Goal: Task Accomplishment & Management: Complete application form

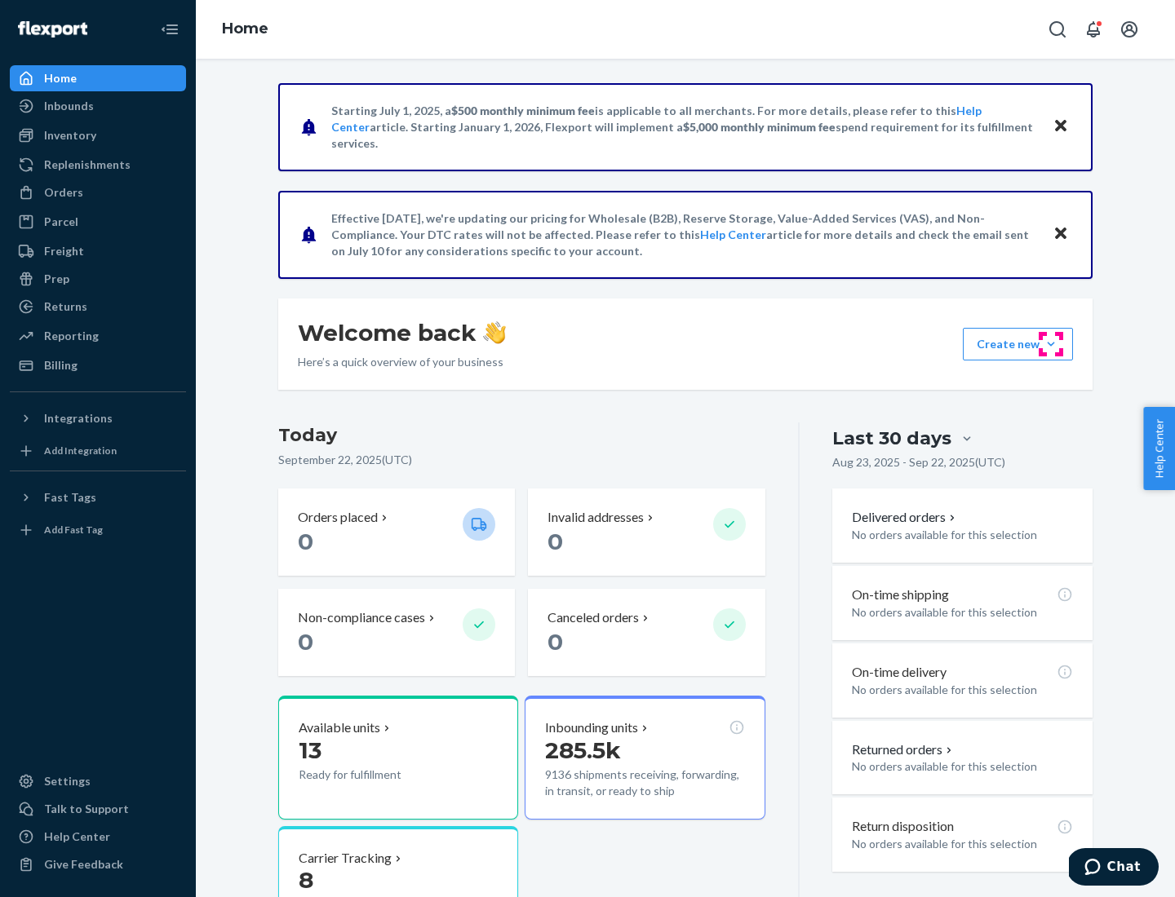
click at [1051, 344] on button "Create new Create new inbound Create new order Create new product" at bounding box center [1018, 344] width 110 height 33
click at [98, 106] on div "Inbounds" at bounding box center [97, 106] width 173 height 23
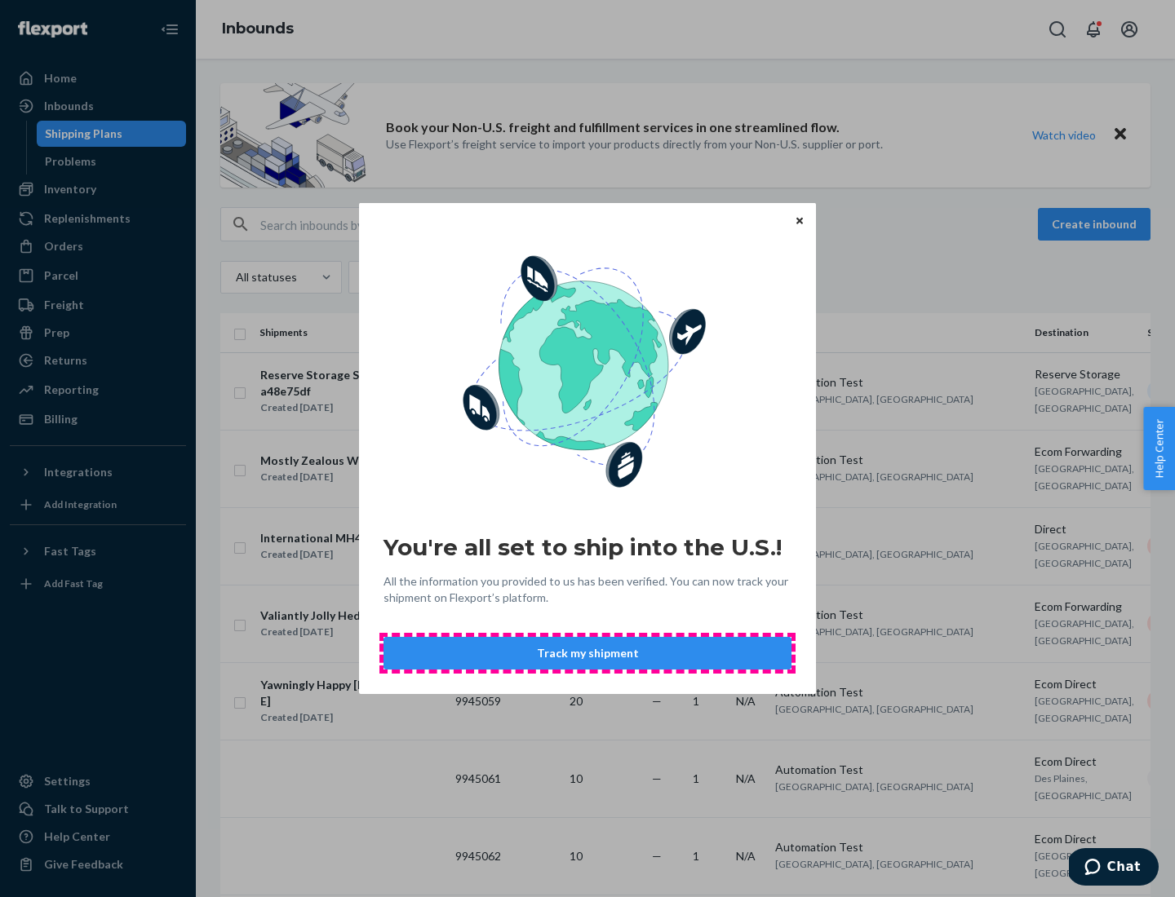
click at [587, 653] on button "Track my shipment" at bounding box center [587, 653] width 408 height 33
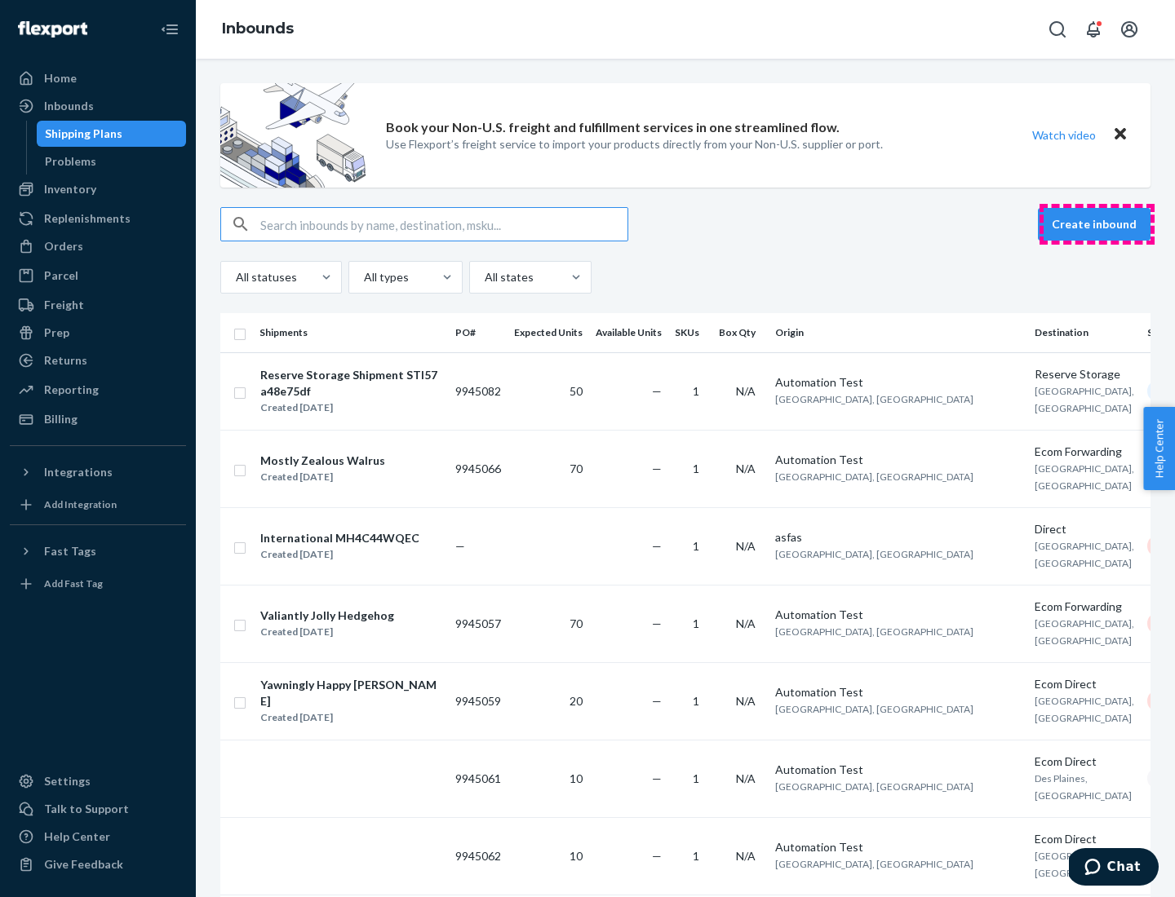
click at [1096, 224] on button "Create inbound" at bounding box center [1094, 224] width 113 height 33
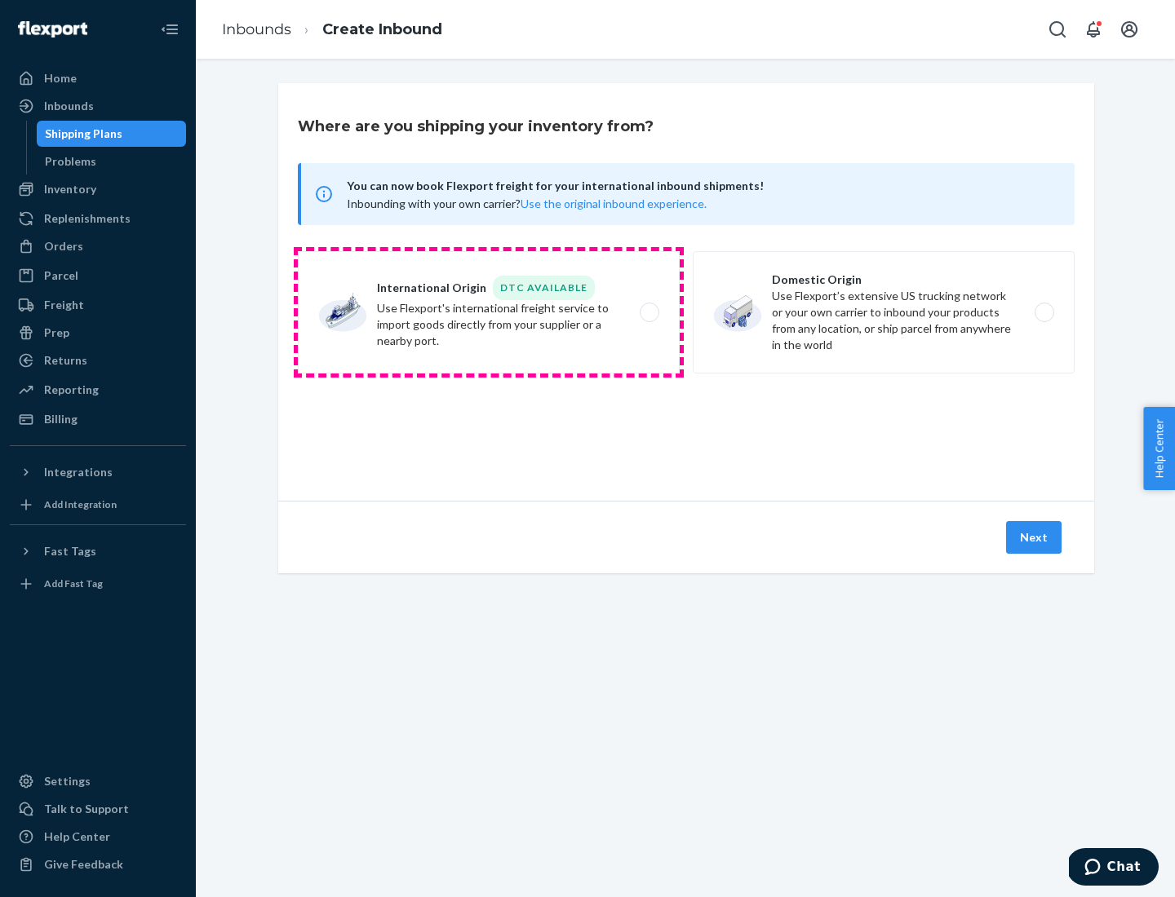
click at [489, 312] on label "International Origin DTC Available Use Flexport's international freight service…" at bounding box center [489, 312] width 382 height 122
click at [648, 312] on input "International Origin DTC Available Use Flexport's international freight service…" at bounding box center [653, 313] width 11 height 11
radio input "true"
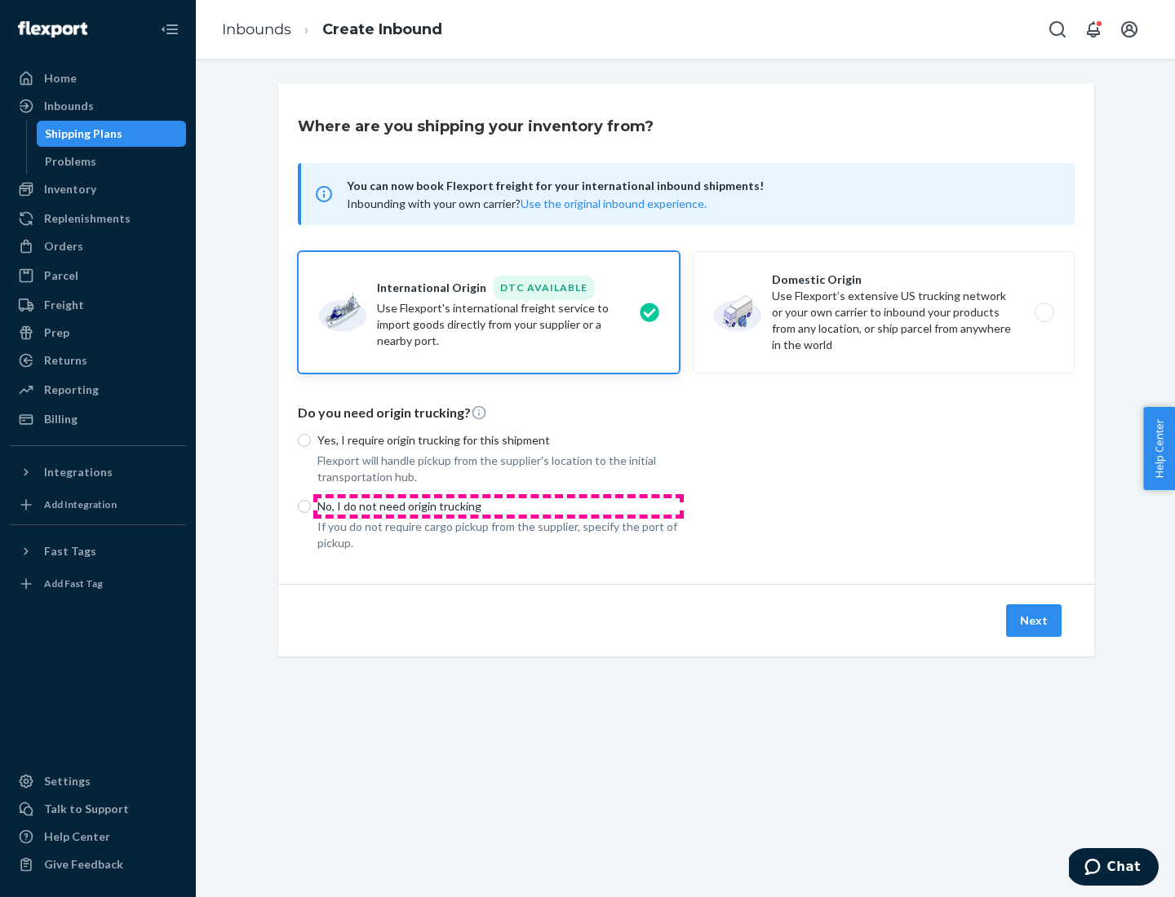
click at [498, 506] on p "No, I do not need origin trucking" at bounding box center [498, 506] width 362 height 16
click at [311, 506] on input "No, I do not need origin trucking" at bounding box center [304, 506] width 13 height 13
radio input "true"
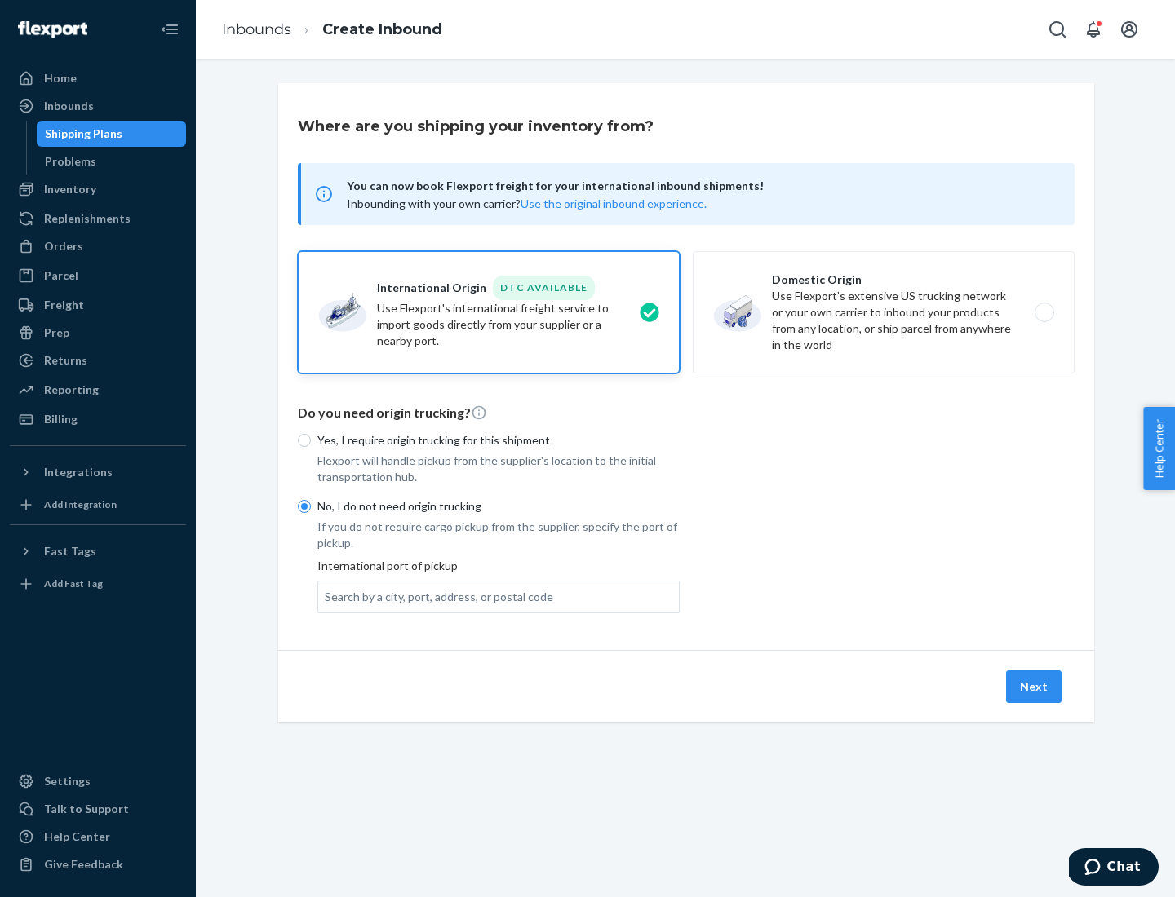
click at [435, 596] on div "Search by a city, port, address, or postal code" at bounding box center [439, 597] width 228 height 16
click at [326, 596] on input "Search by a city, port, address, or postal code" at bounding box center [326, 597] width 2 height 16
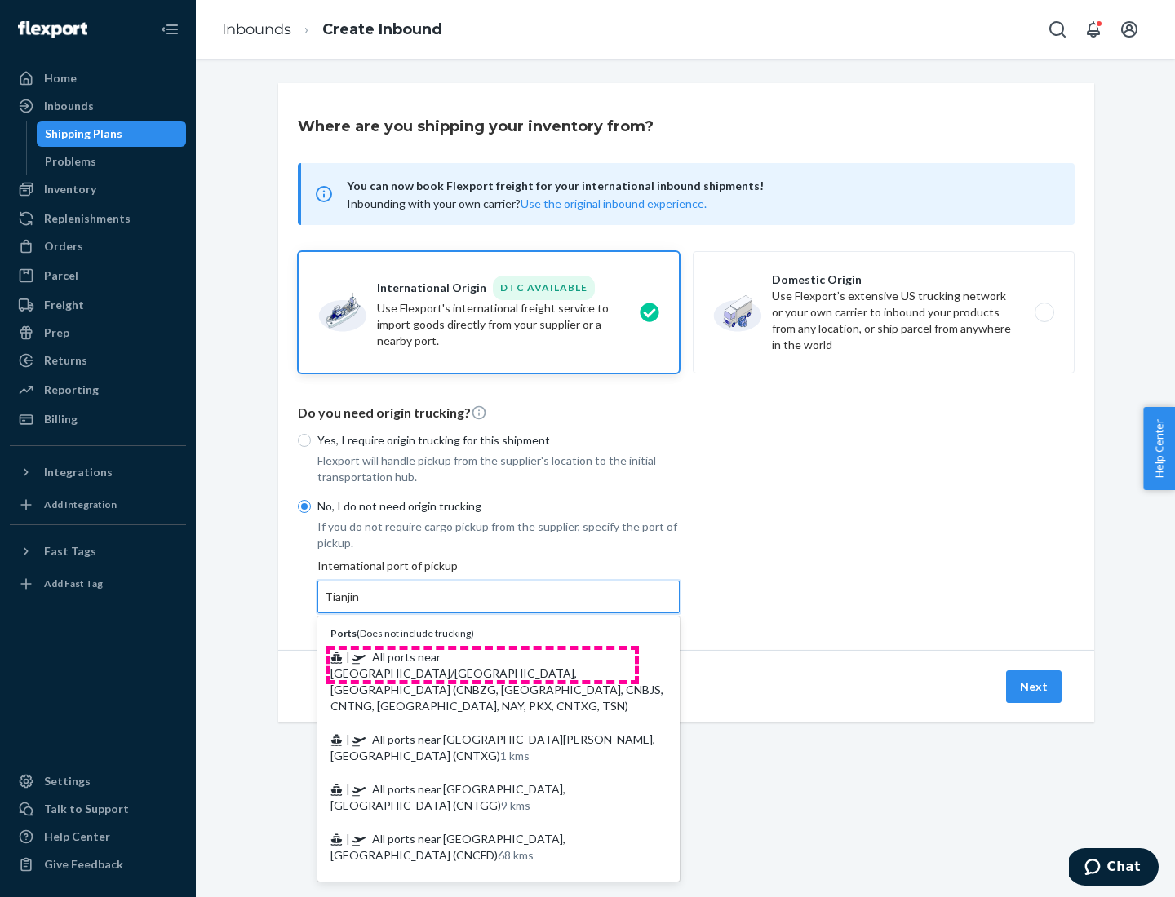
click at [482, 657] on span "| All ports near [GEOGRAPHIC_DATA]/[GEOGRAPHIC_DATA], [GEOGRAPHIC_DATA] (CNBZG,…" at bounding box center [496, 681] width 333 height 63
click at [361, 605] on input "Tianjin" at bounding box center [343, 597] width 36 height 16
type input "All ports near [GEOGRAPHIC_DATA]/[GEOGRAPHIC_DATA], [GEOGRAPHIC_DATA] (CNBZG, […"
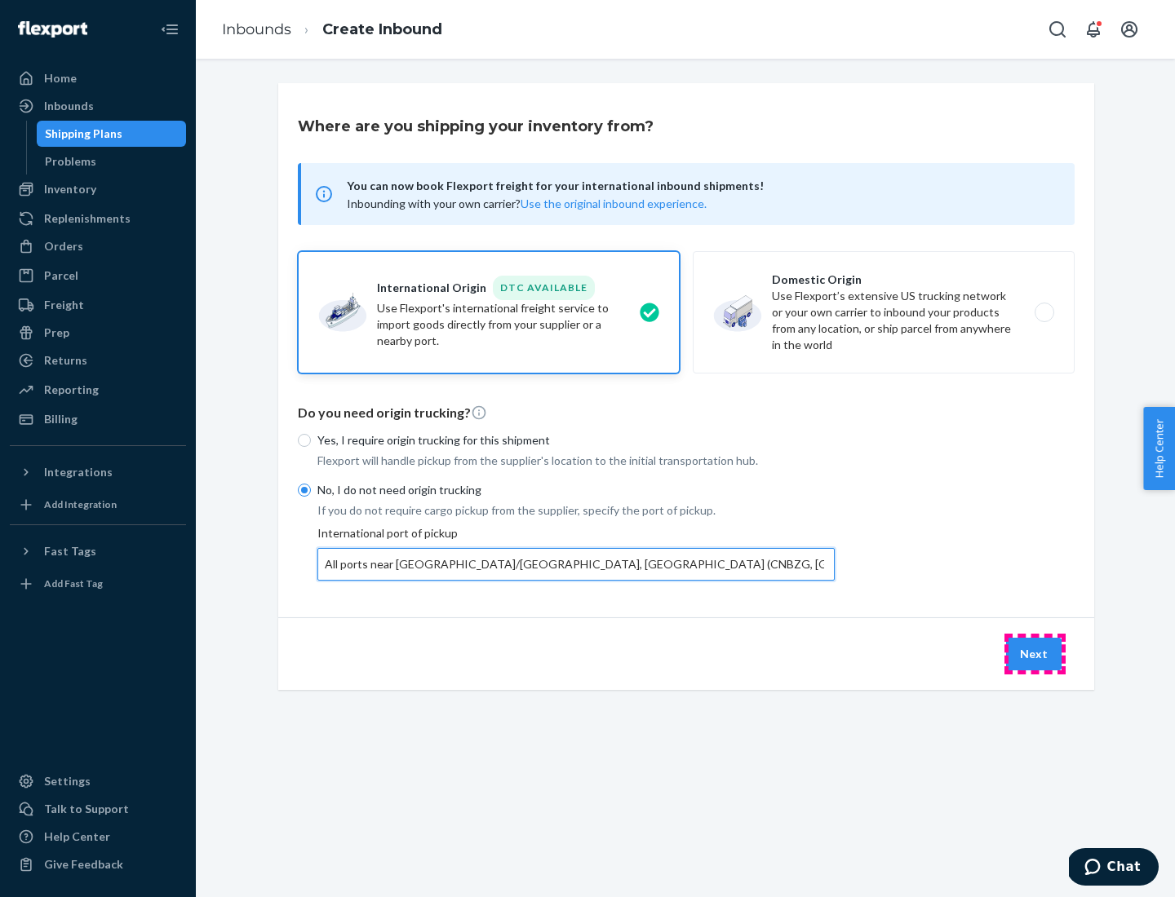
click at [1034, 653] on button "Next" at bounding box center [1033, 654] width 55 height 33
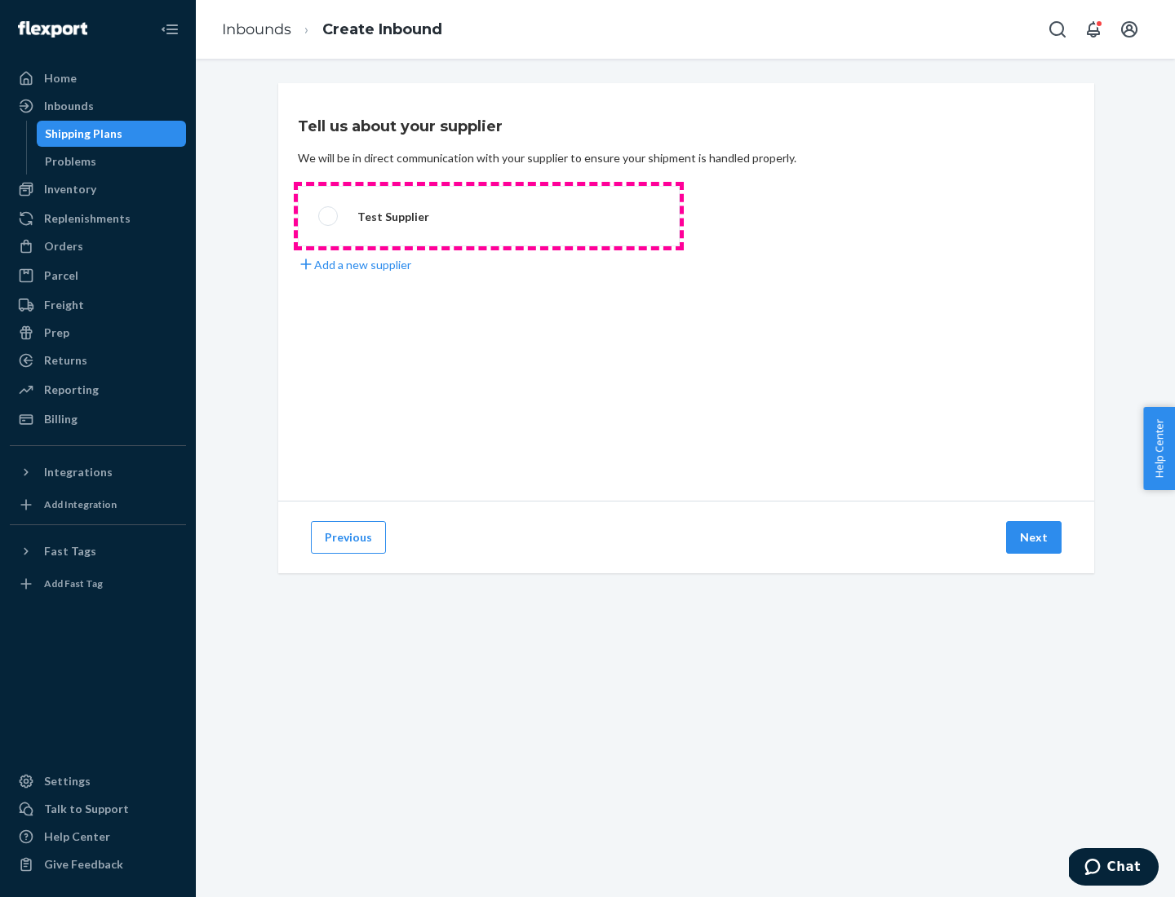
click at [489, 216] on label "Test Supplier" at bounding box center [489, 216] width 382 height 60
click at [329, 216] on input "Test Supplier" at bounding box center [323, 216] width 11 height 11
radio input "true"
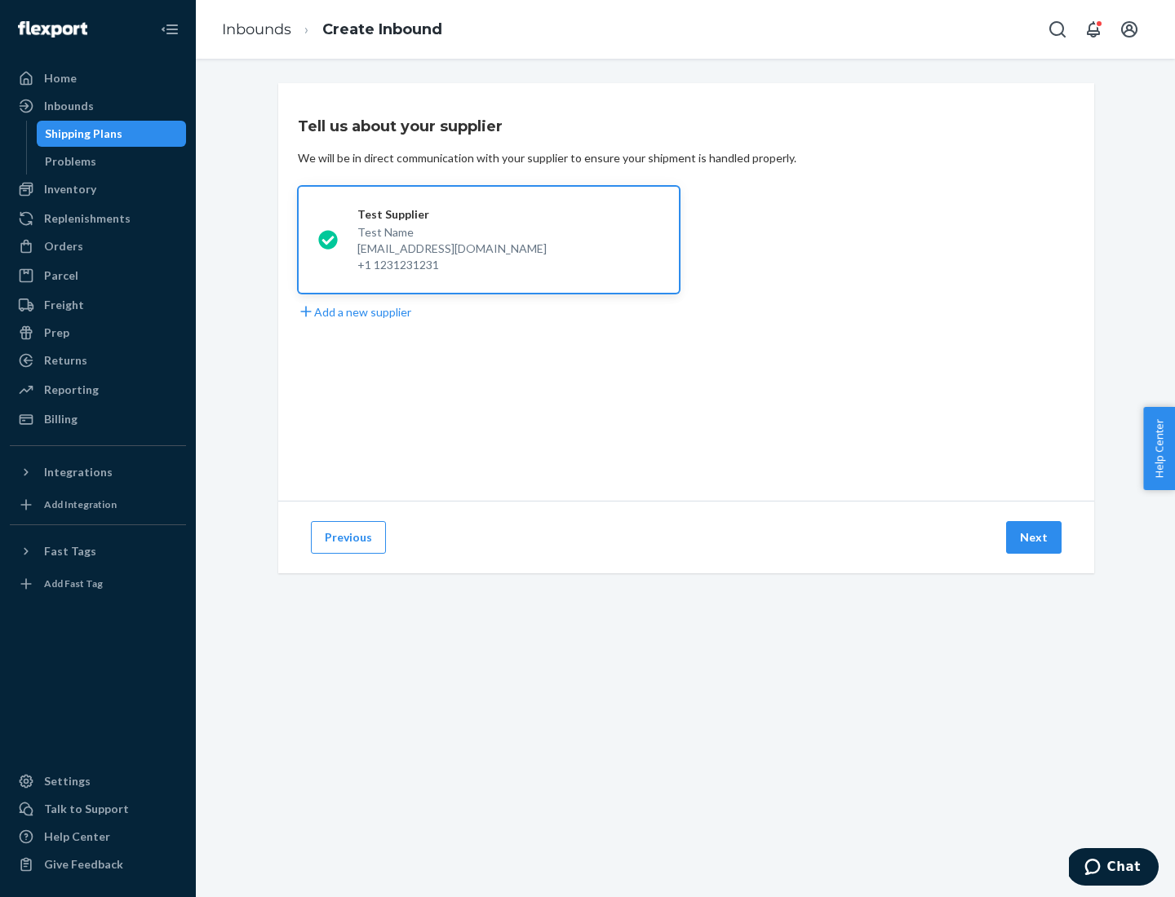
click at [1034, 538] on button "Next" at bounding box center [1033, 537] width 55 height 33
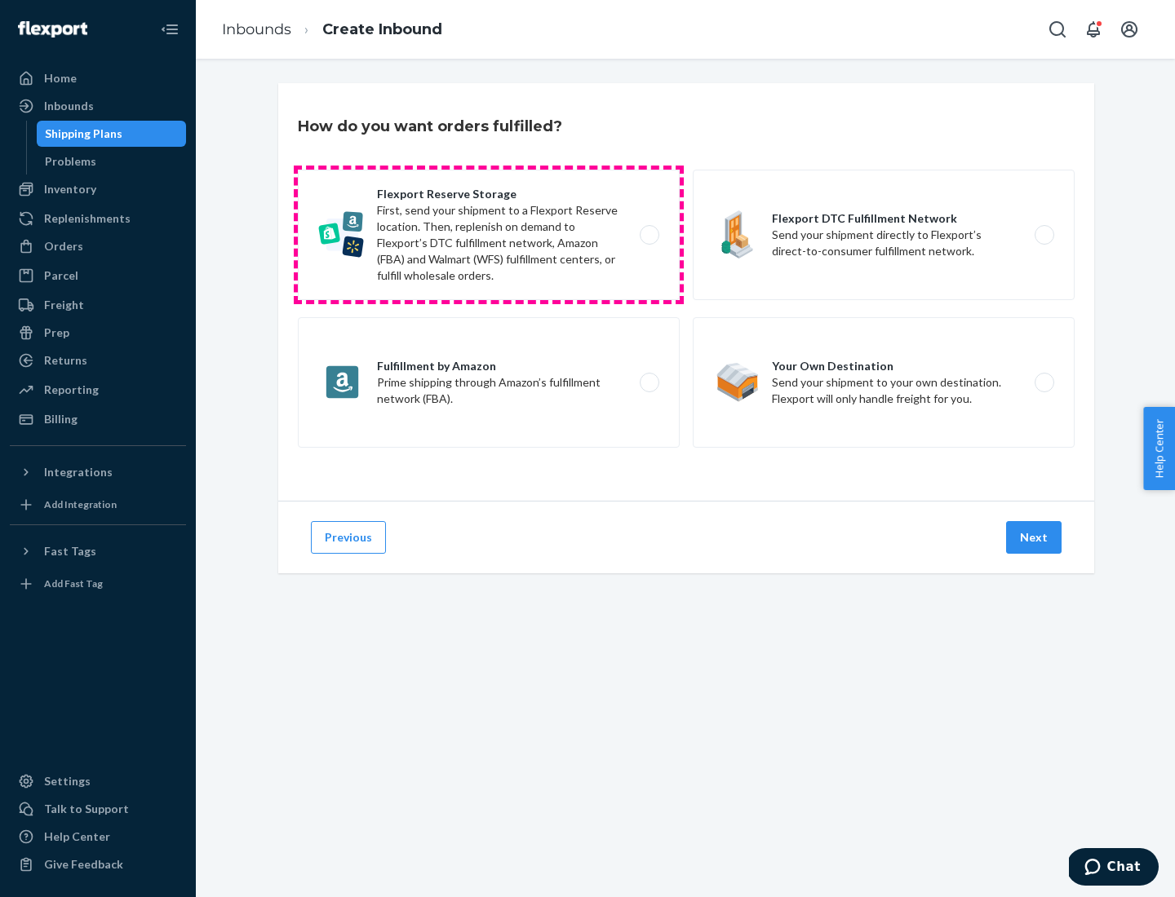
click at [489, 235] on label "Flexport Reserve Storage First, send your shipment to a Flexport Reserve locati…" at bounding box center [489, 235] width 382 height 131
click at [648, 235] on input "Flexport Reserve Storage First, send your shipment to a Flexport Reserve locati…" at bounding box center [653, 235] width 11 height 11
radio input "true"
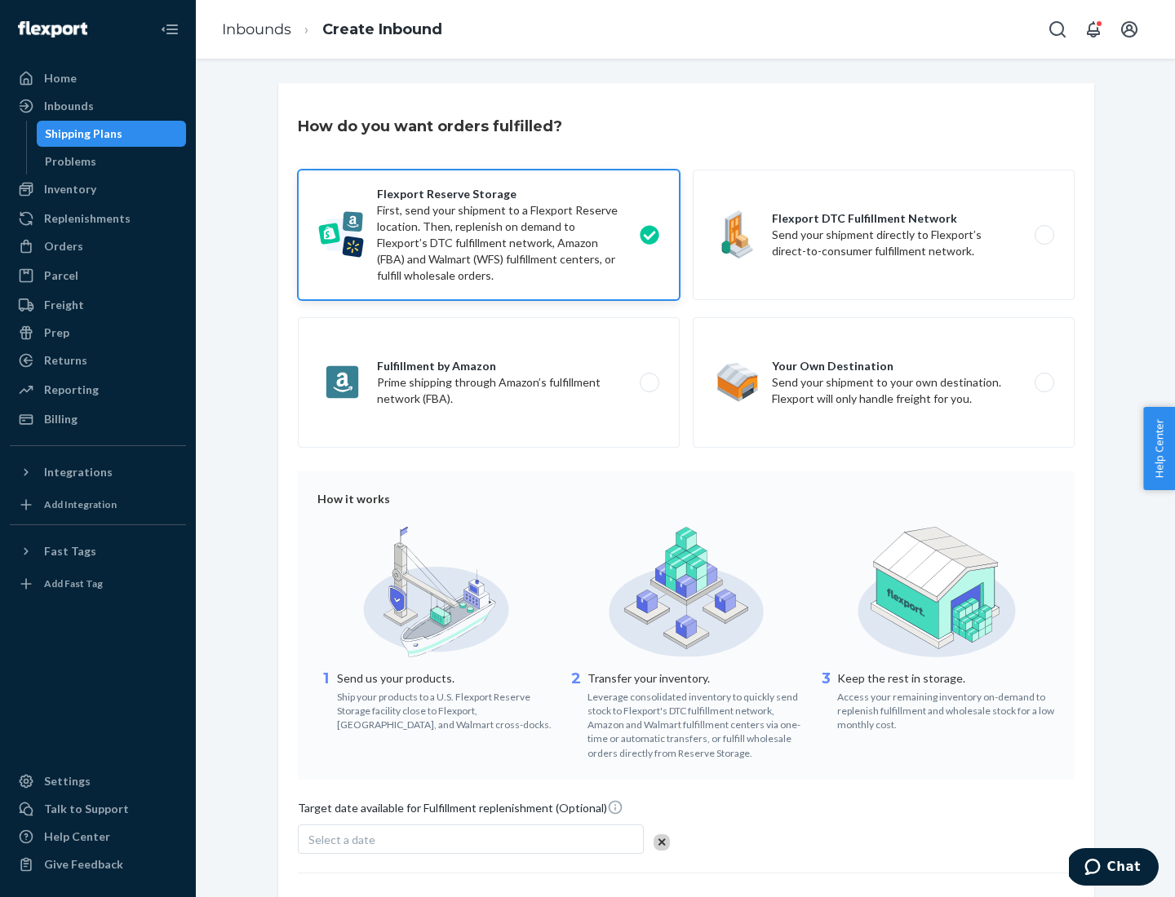
scroll to position [134, 0]
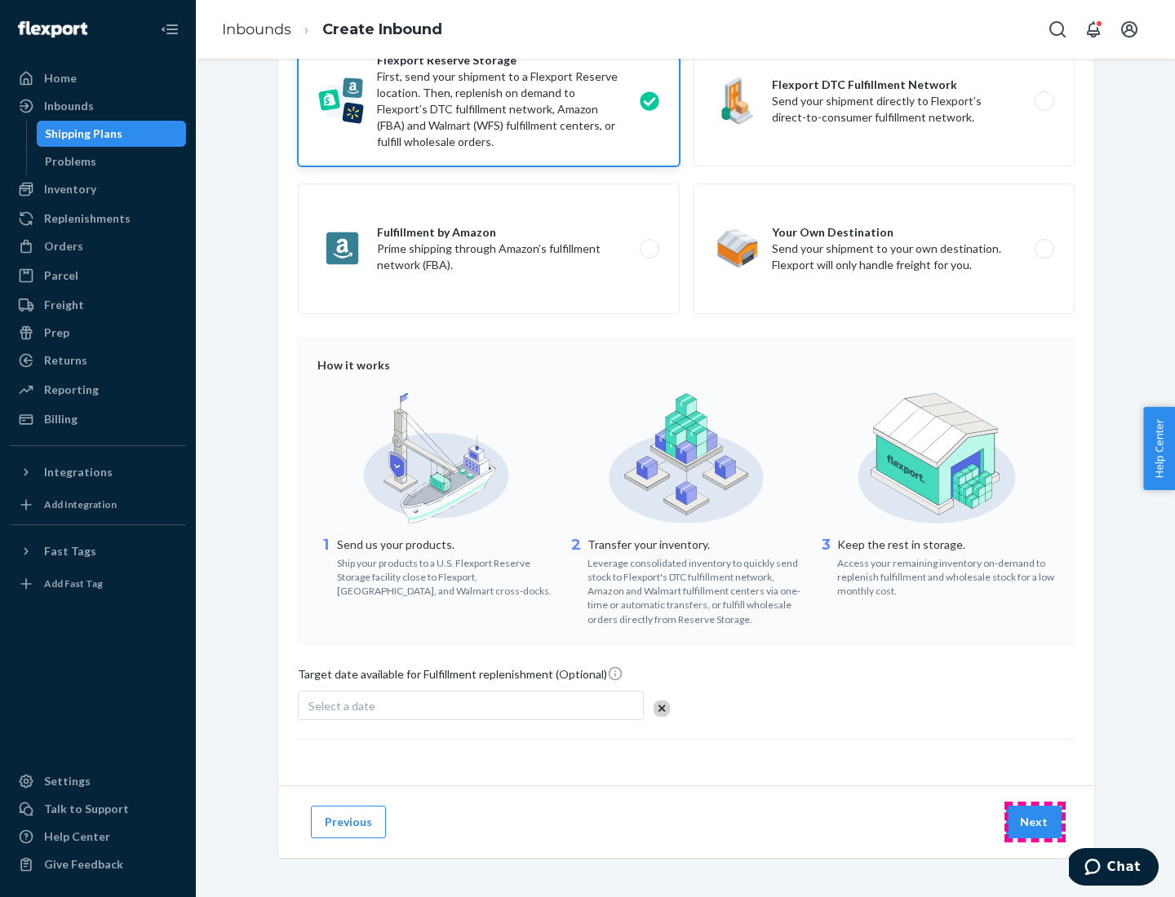
click at [1034, 821] on button "Next" at bounding box center [1033, 822] width 55 height 33
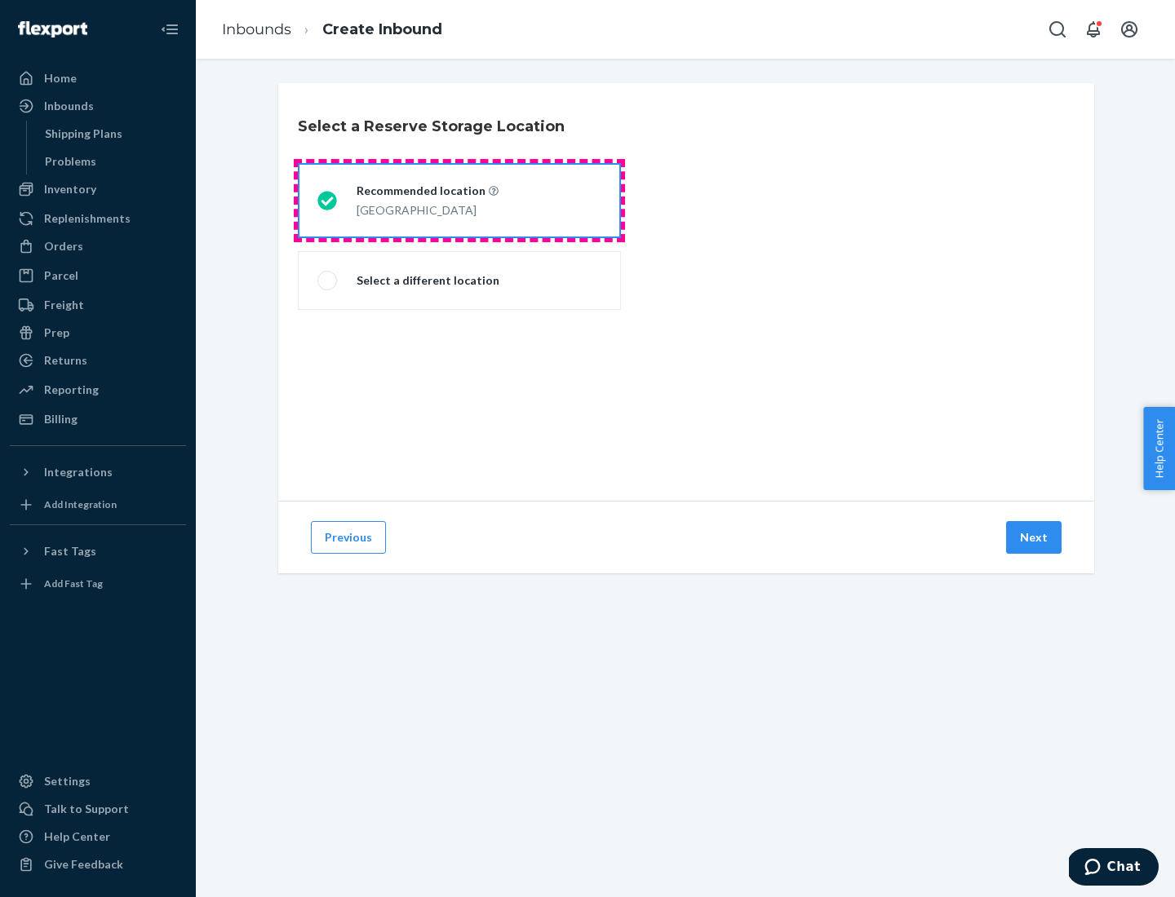
click at [459, 201] on div "[GEOGRAPHIC_DATA]" at bounding box center [427, 209] width 142 height 20
click at [328, 201] on input "Recommended location [GEOGRAPHIC_DATA]" at bounding box center [322, 201] width 11 height 11
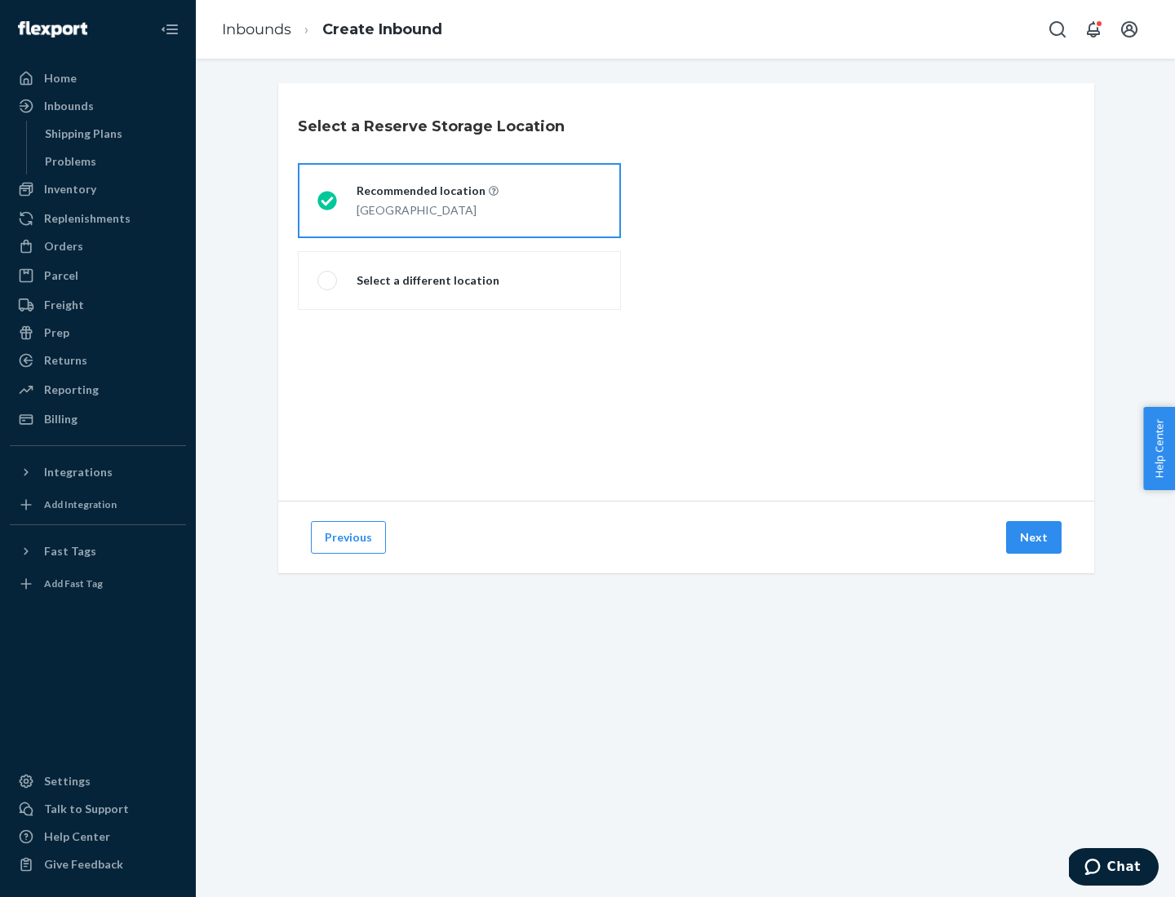
click at [1034, 538] on button "Next" at bounding box center [1033, 537] width 55 height 33
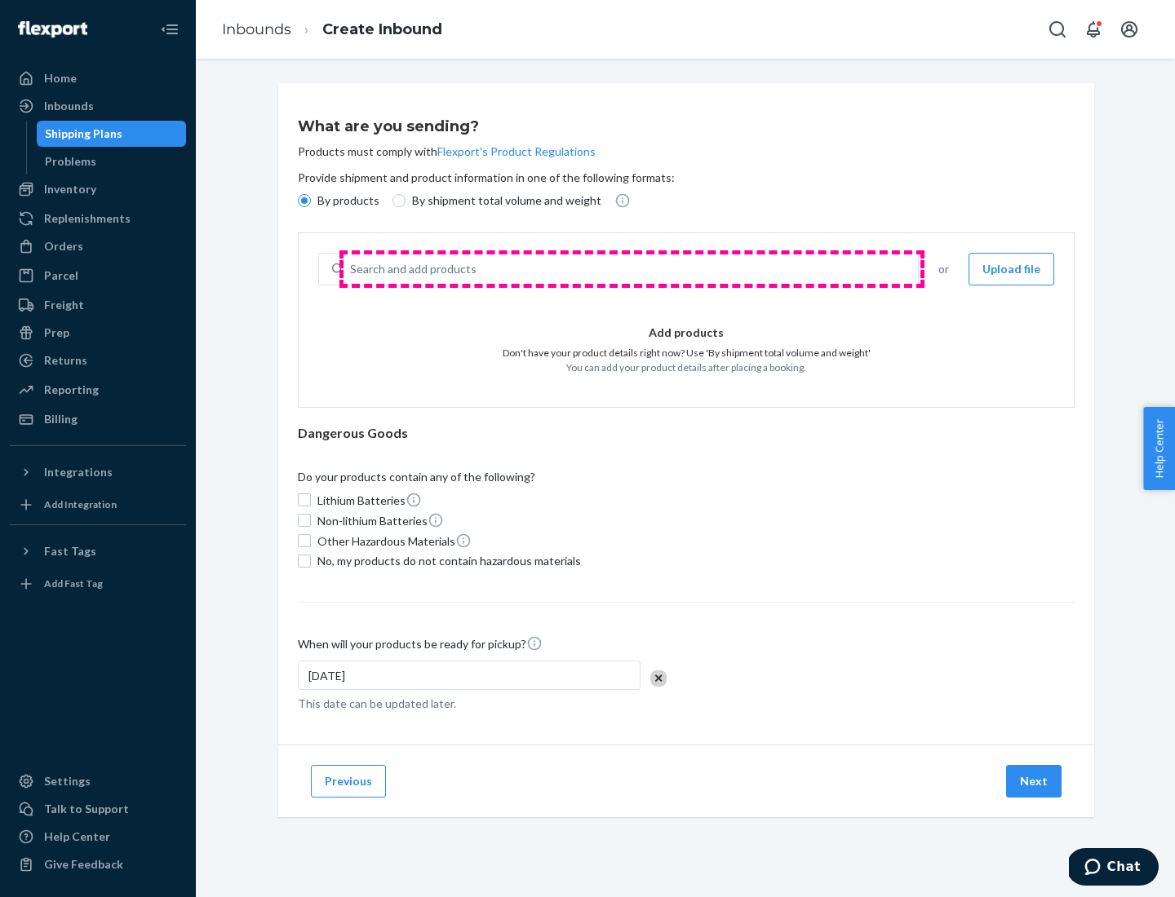
click at [631, 269] on div "Search and add products" at bounding box center [630, 269] width 574 height 29
click at [352, 269] on input "Search and add products" at bounding box center [351, 269] width 2 height 16
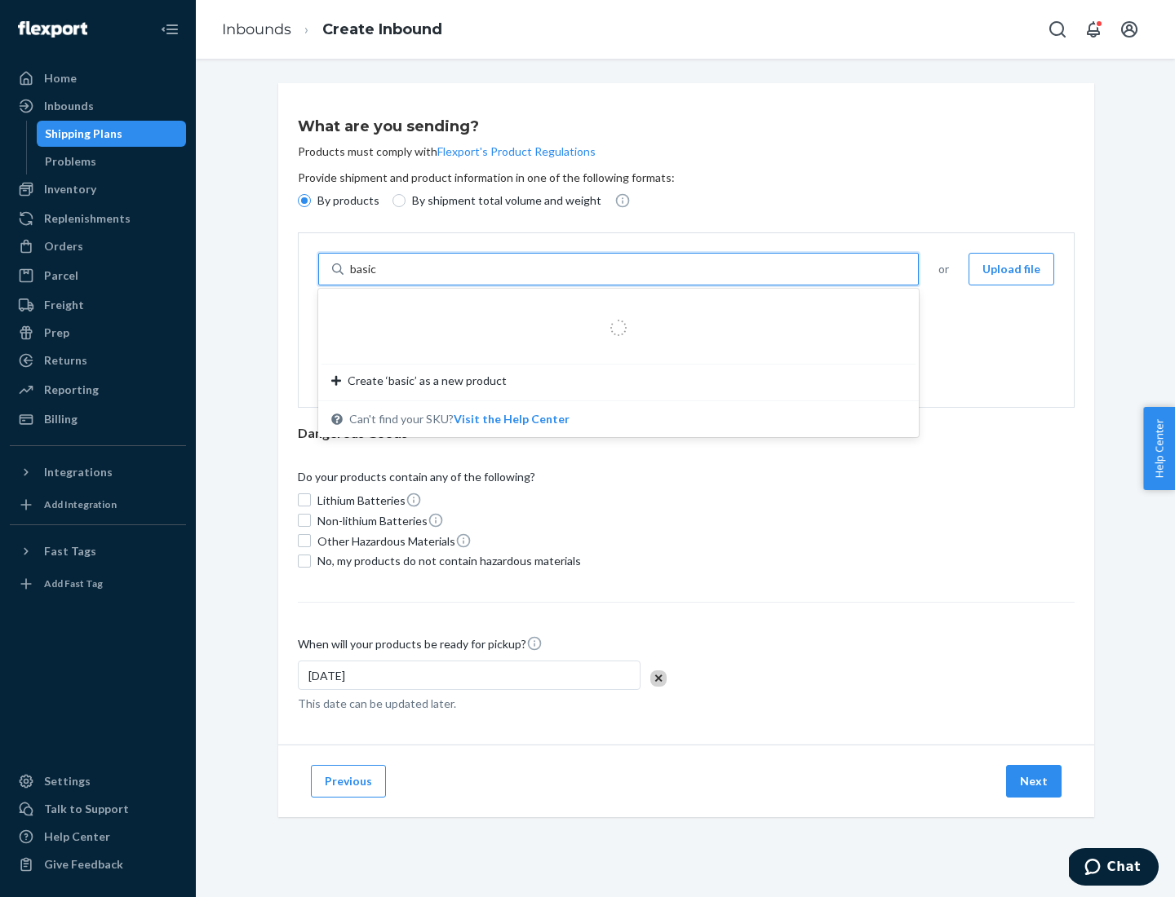
type input "basic"
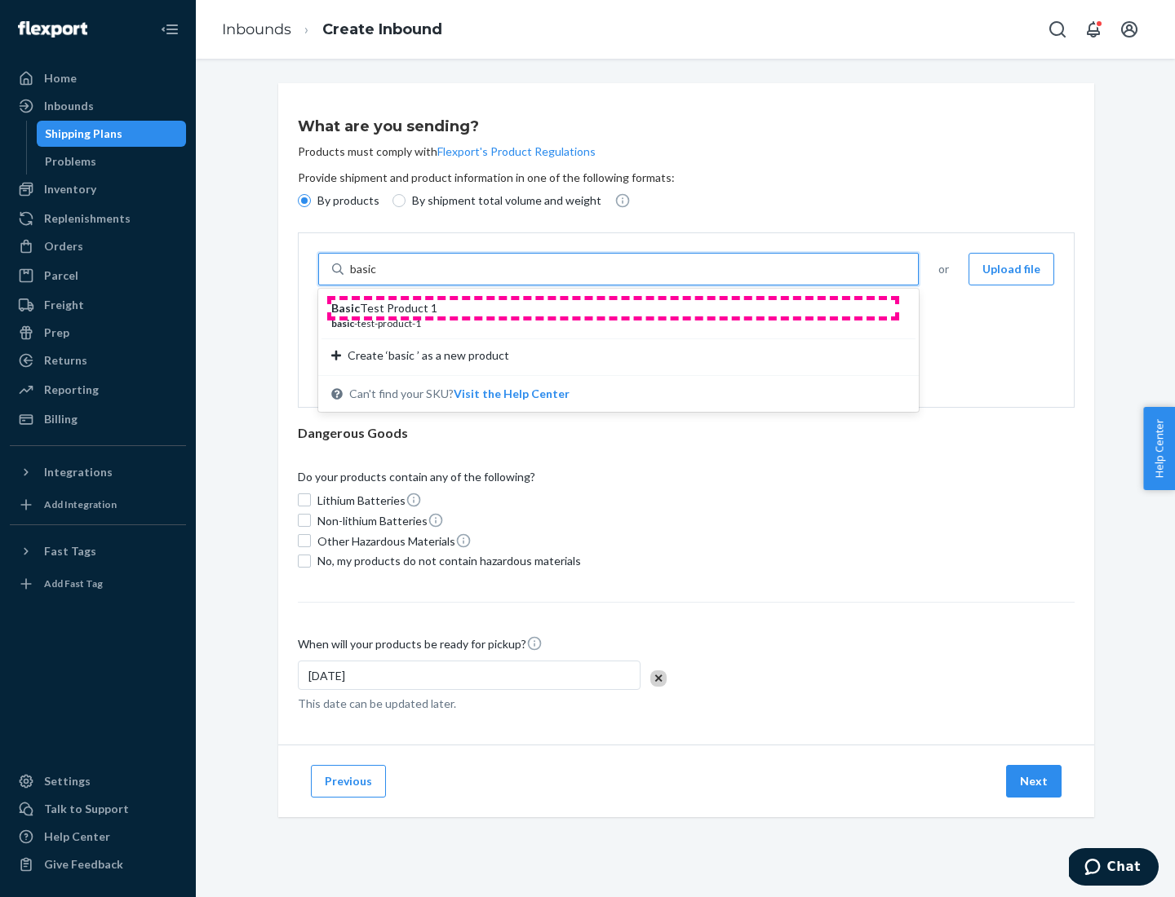
click at [613, 308] on div "Basic Test Product 1" at bounding box center [611, 308] width 561 height 16
click at [379, 277] on input "basic" at bounding box center [364, 269] width 29 height 16
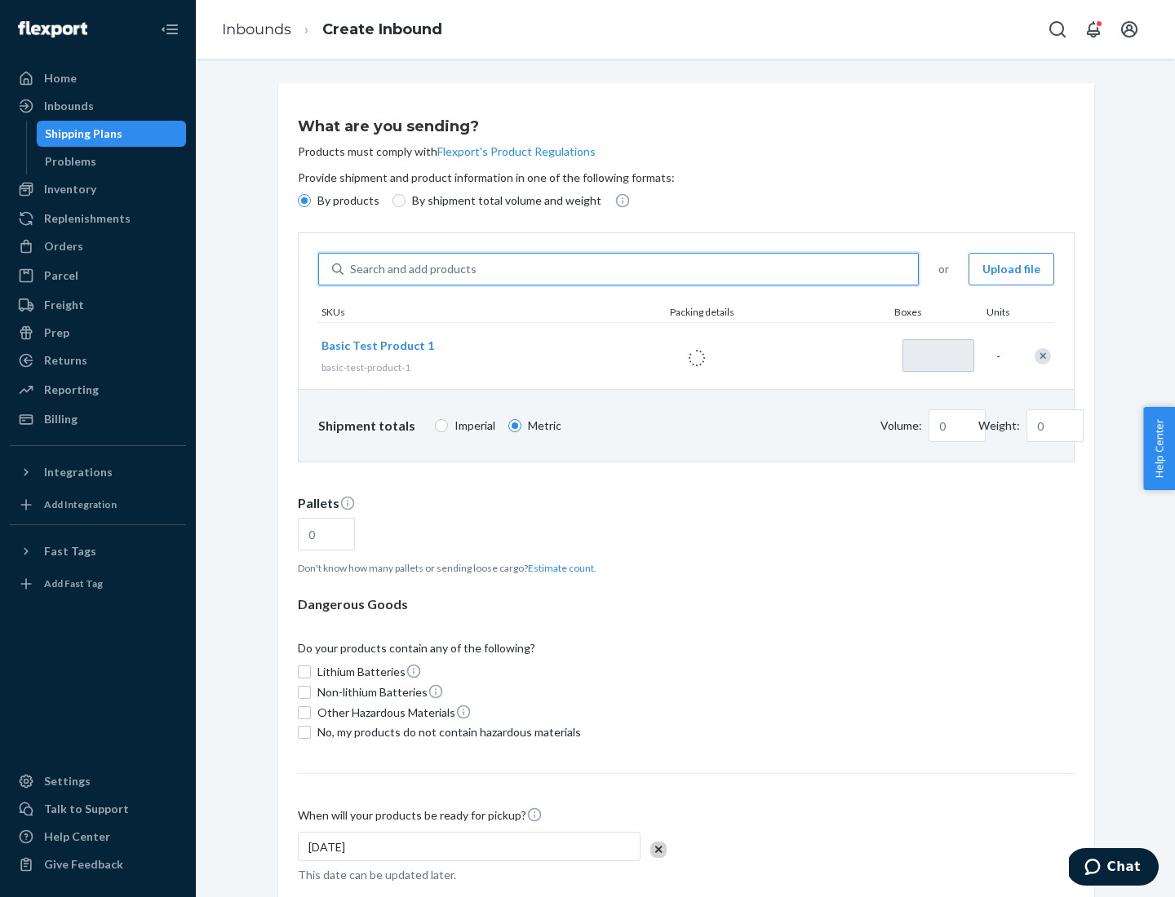
type input "1"
type input "1.09"
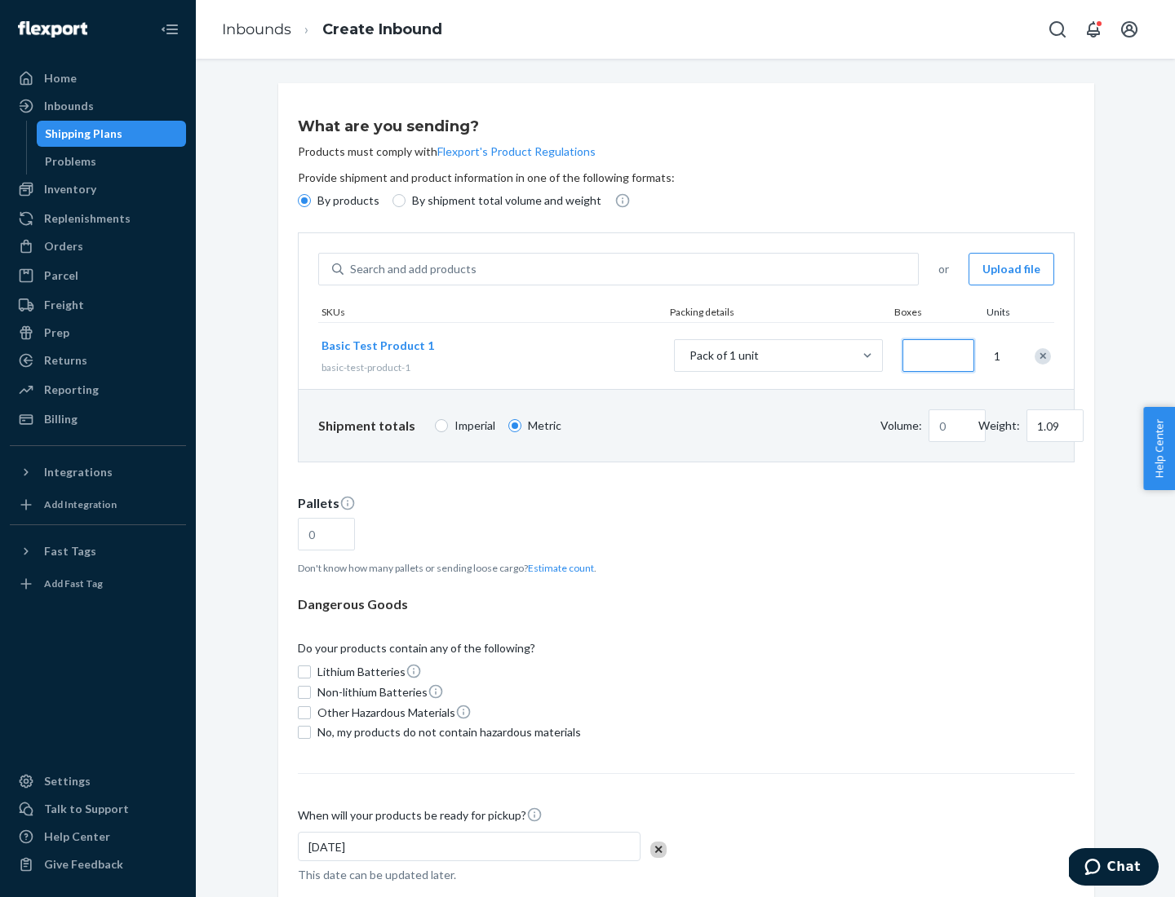
type input "3.27"
type input "30"
type input "0.01"
type input "32.66"
type input "300"
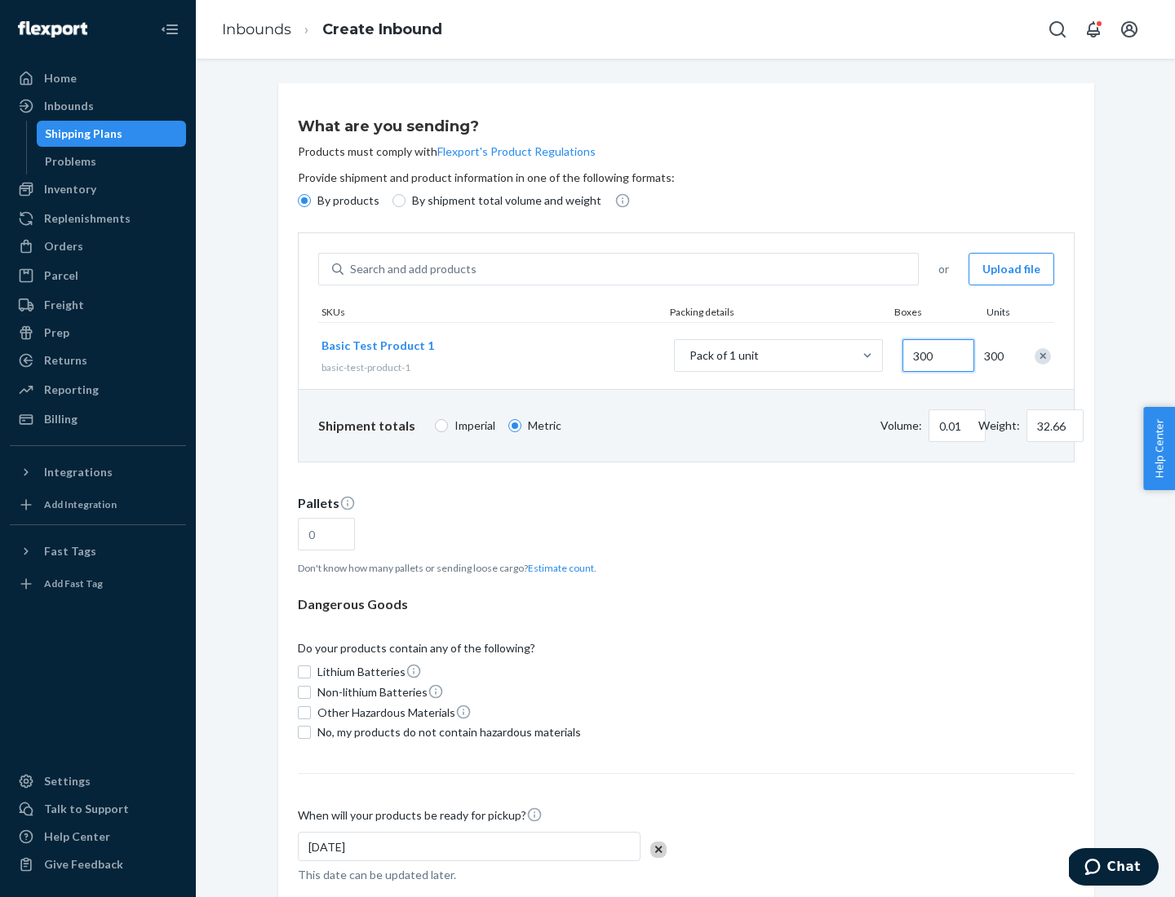
type input "0.07"
type input "326.59"
type input "3000"
type input "0.68"
type input "3265.86"
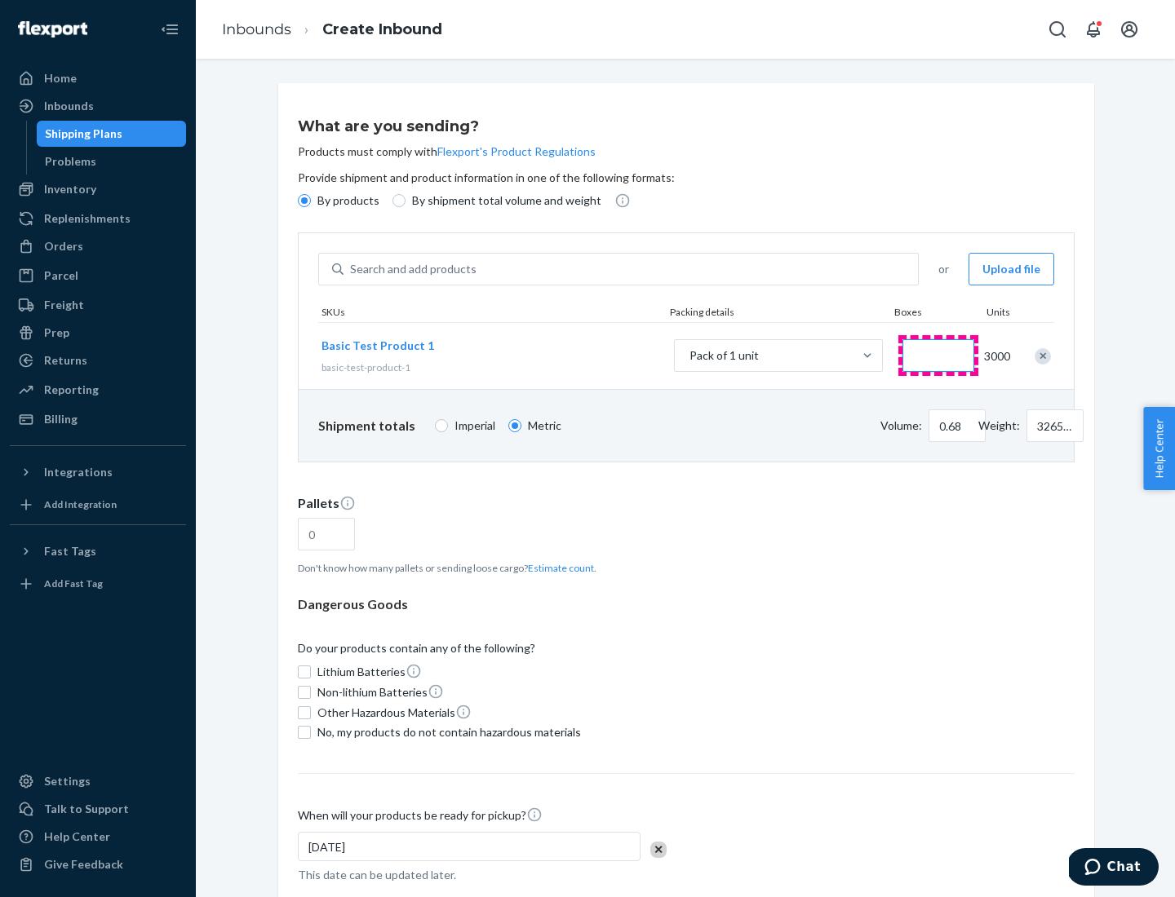
type input "1.09"
type input "1"
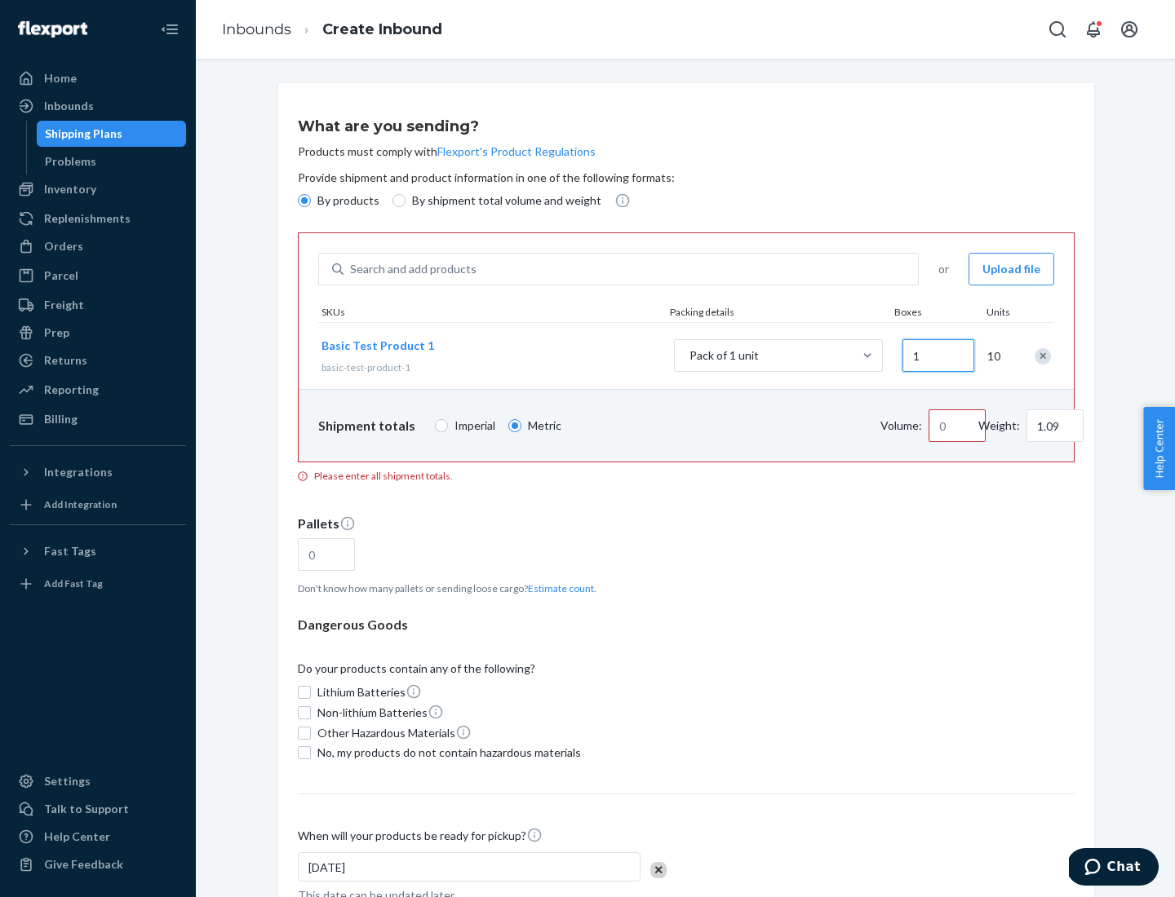
type input "10.89"
type input "10"
type input "0.02"
type input "108.86"
type input "1000"
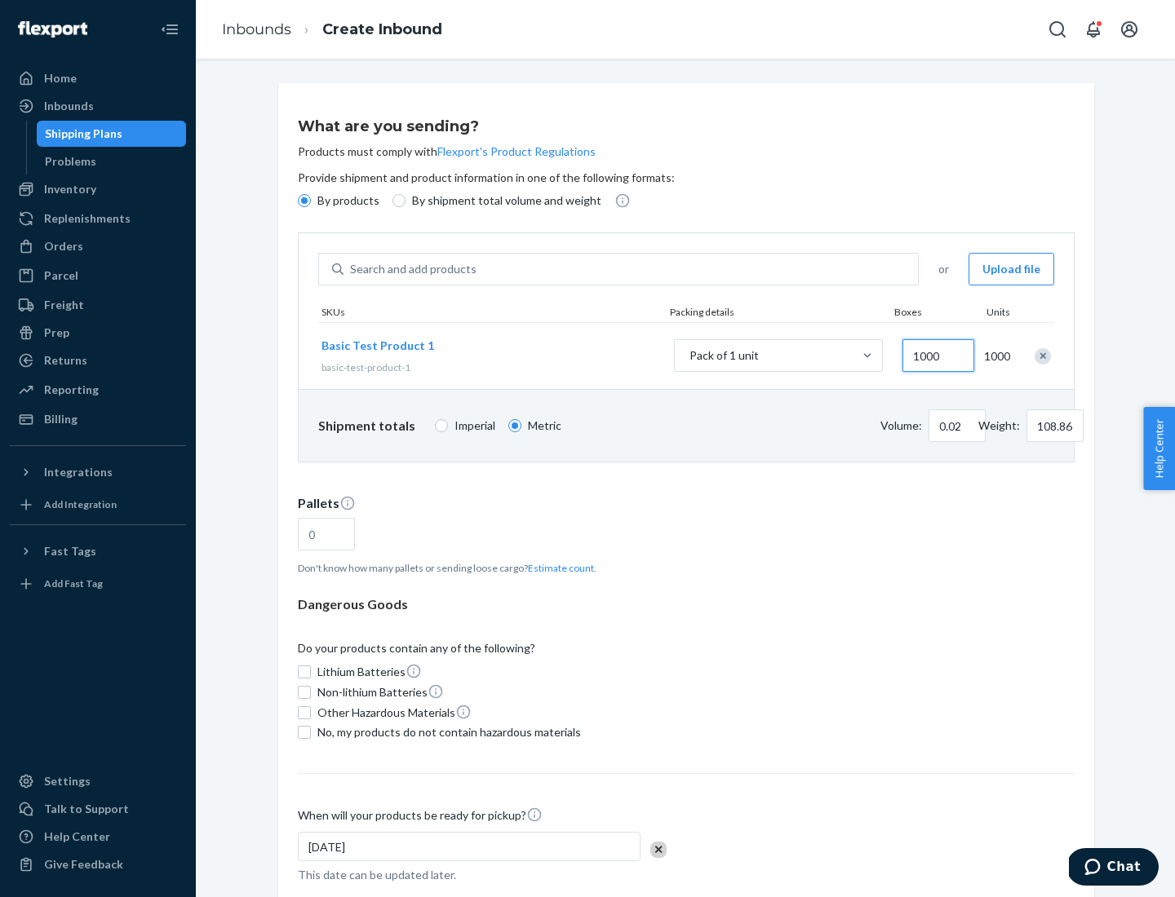
type input "0.23"
type input "1088.62"
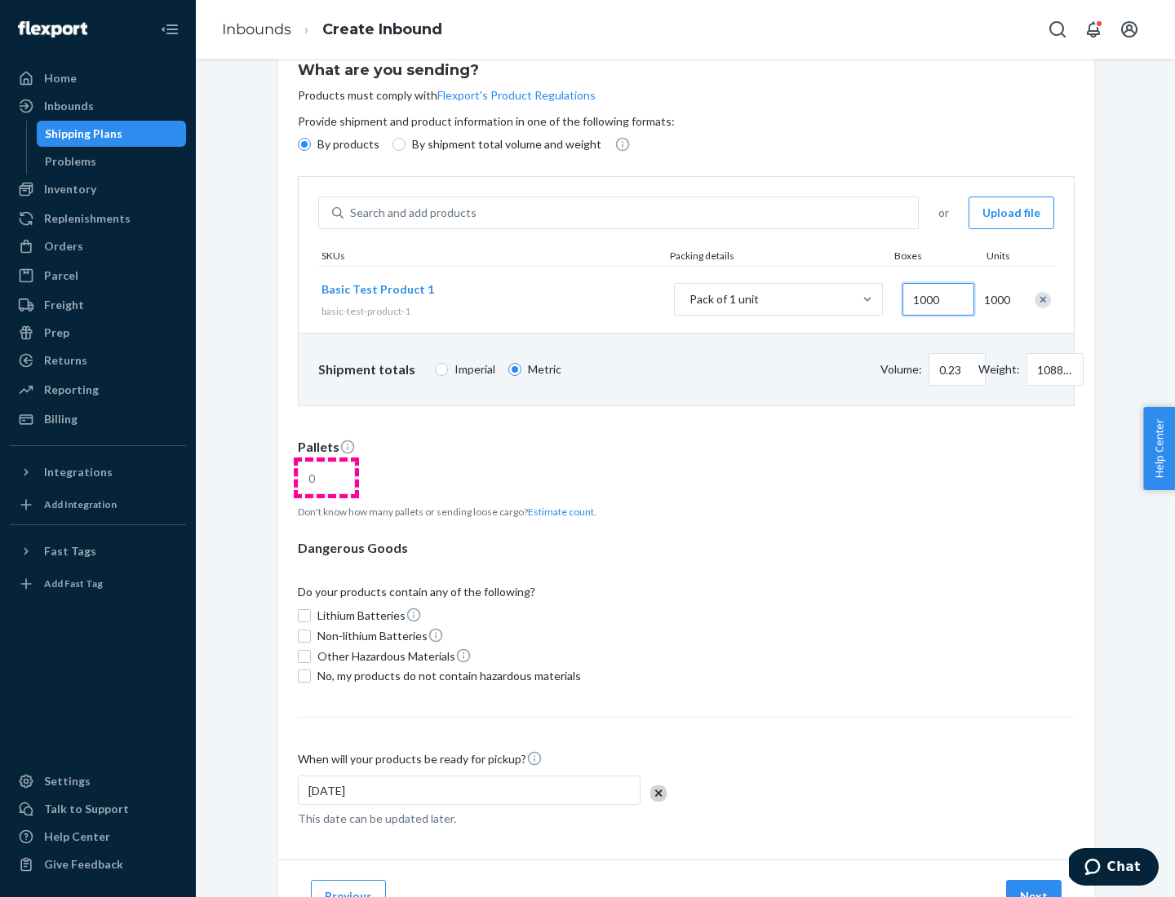
type input "1000"
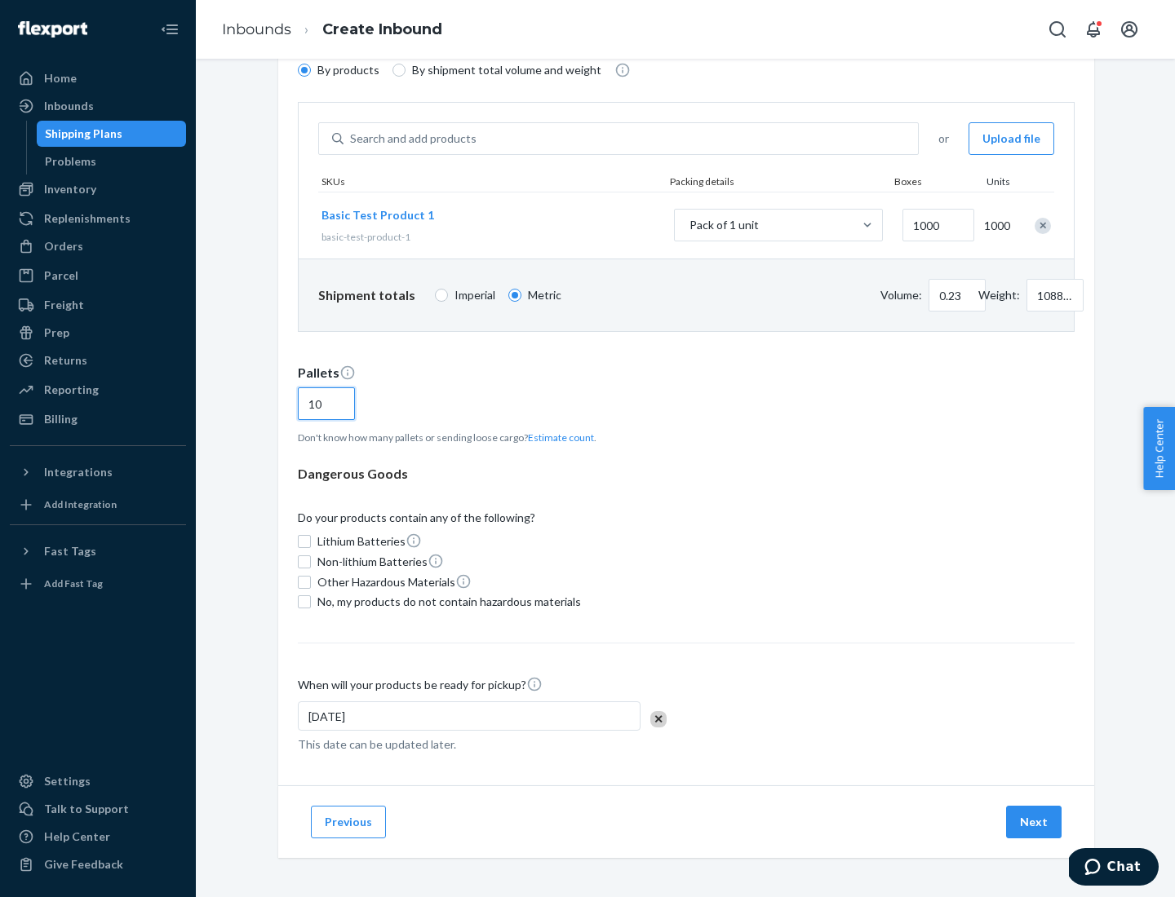
type input "10"
click at [446, 602] on span "No, my products do not contain hazardous materials" at bounding box center [448, 602] width 263 height 16
click at [311, 602] on input "No, my products do not contain hazardous materials" at bounding box center [304, 601] width 13 height 13
checkbox input "true"
click at [1034, 822] on button "Next" at bounding box center [1033, 822] width 55 height 33
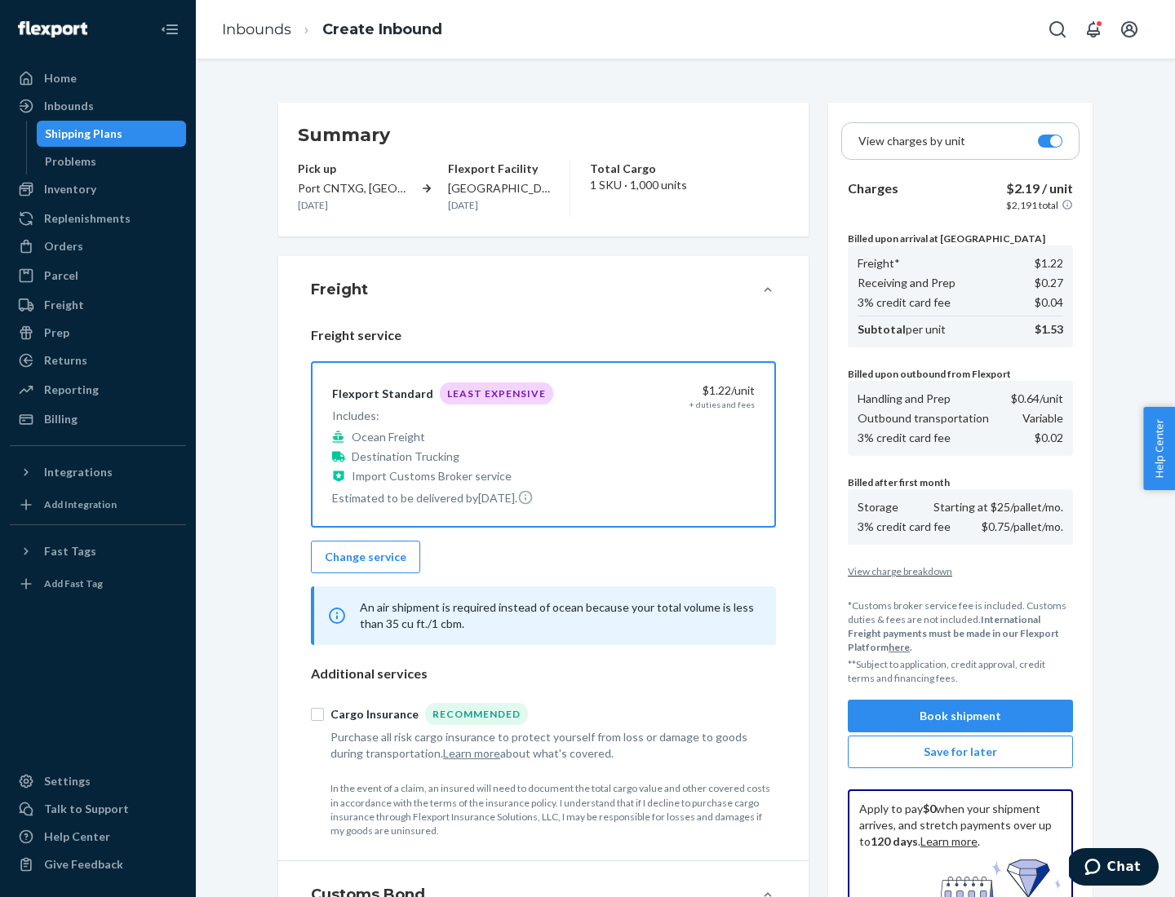
scroll to position [238, 0]
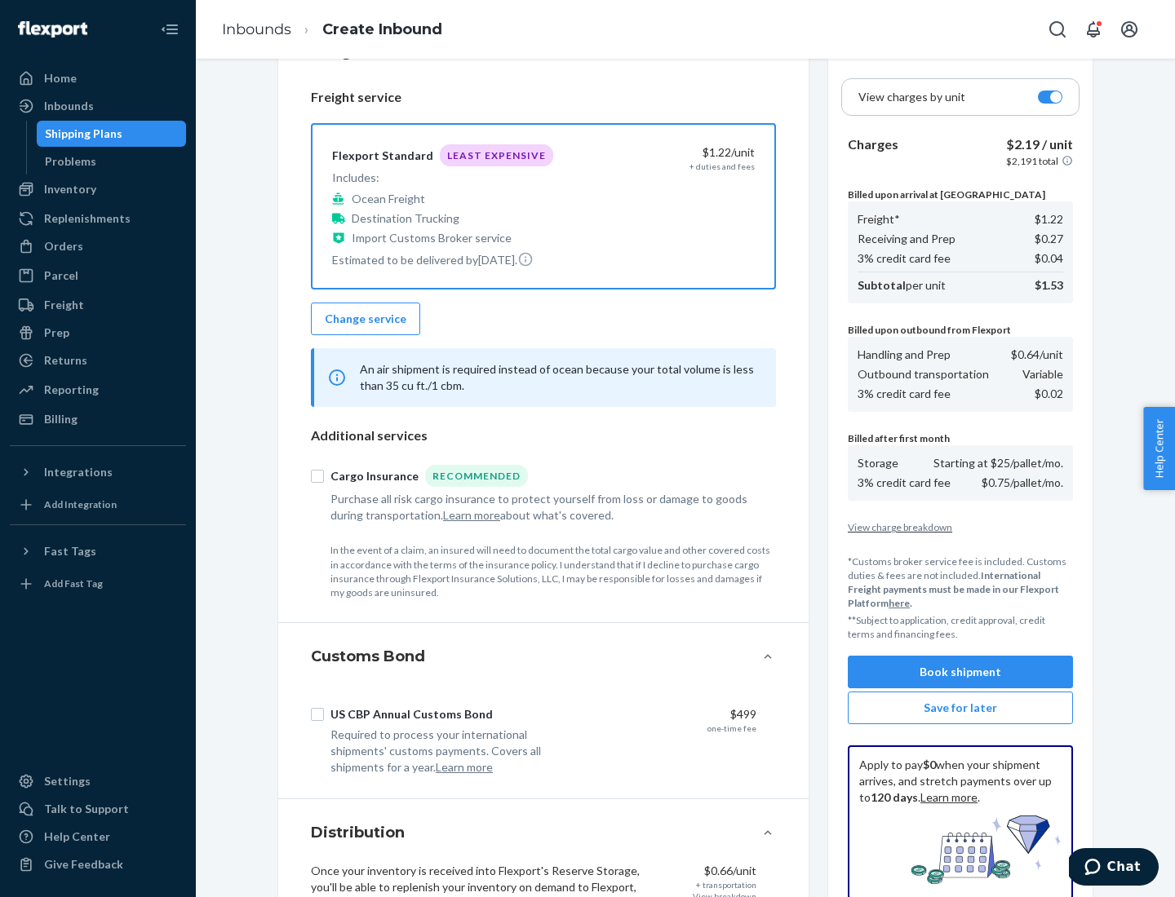
click at [960, 672] on button "Book shipment" at bounding box center [960, 672] width 225 height 33
